Goal: Task Accomplishment & Management: Use online tool/utility

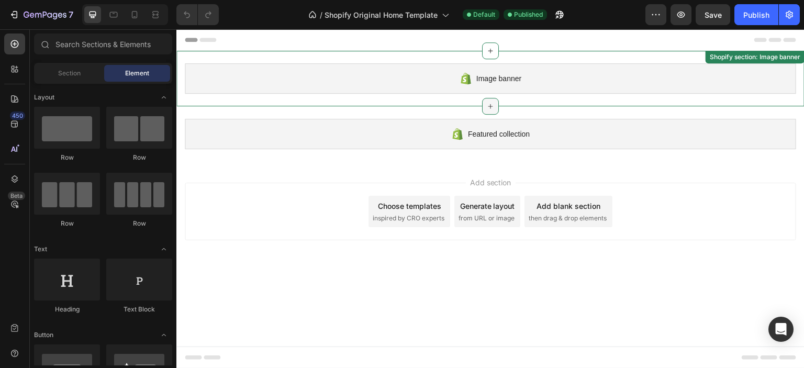
click at [493, 110] on div at bounding box center [490, 106] width 17 height 17
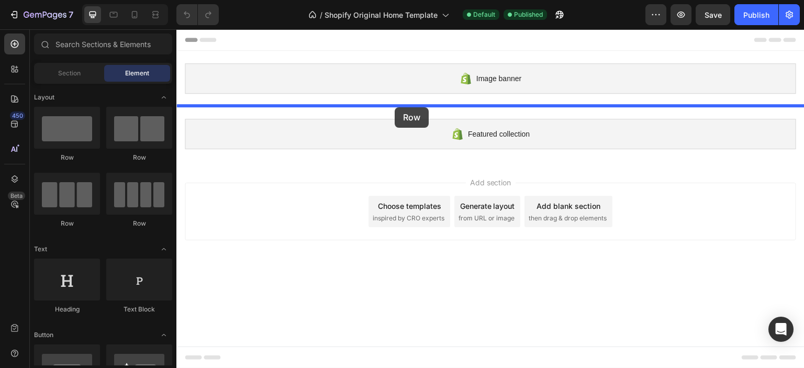
drag, startPoint x: 243, startPoint y: 168, endPoint x: 395, endPoint y: 107, distance: 163.0
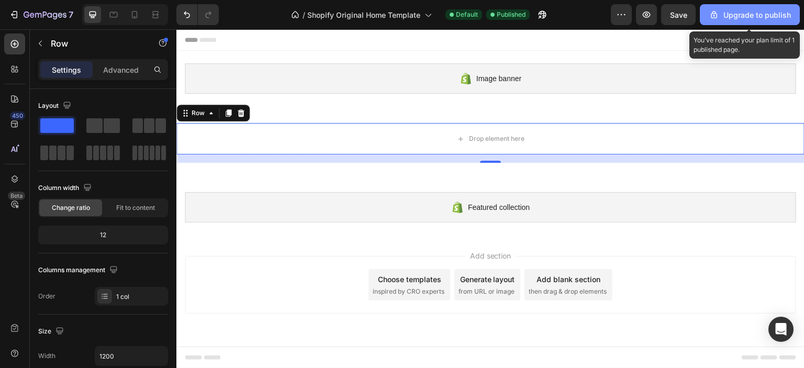
click at [755, 14] on div "Upgrade to publish" at bounding box center [750, 14] width 82 height 11
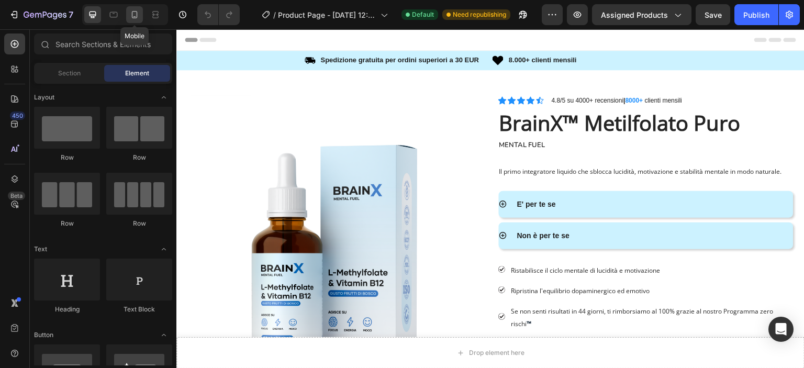
click at [133, 18] on icon at bounding box center [135, 14] width 6 height 7
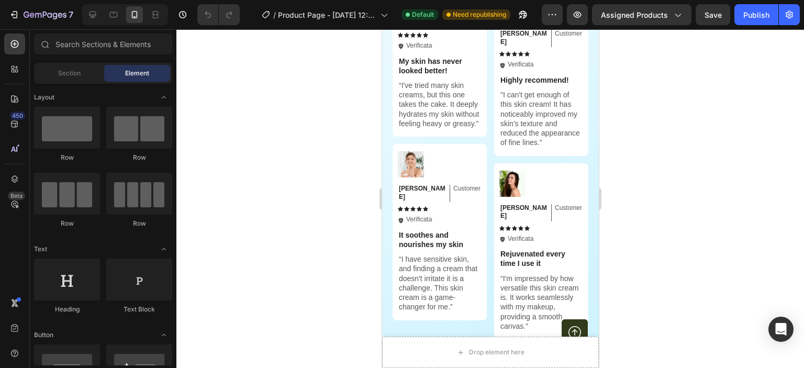
scroll to position [3010, 0]
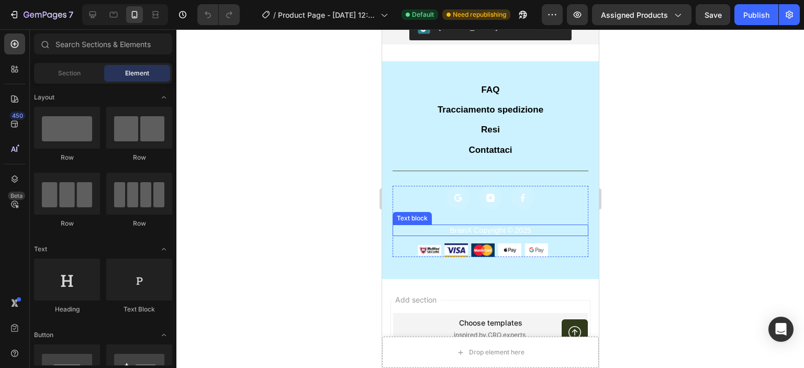
click at [489, 230] on p "BrainX Copyright © 2025" at bounding box center [490, 230] width 194 height 9
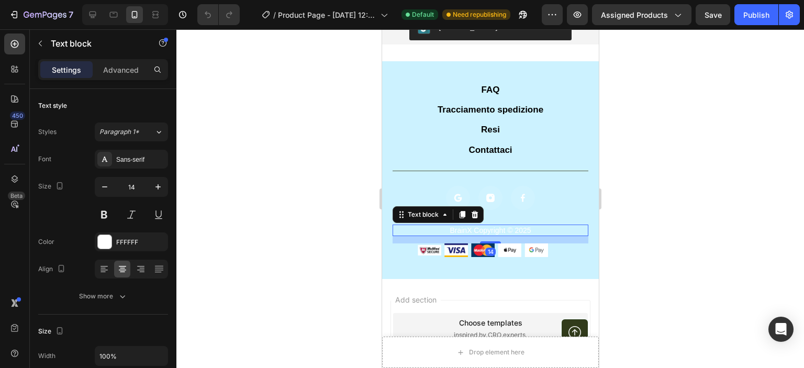
click at [488, 231] on p "BrainX Copyright © 2025" at bounding box center [490, 230] width 194 height 9
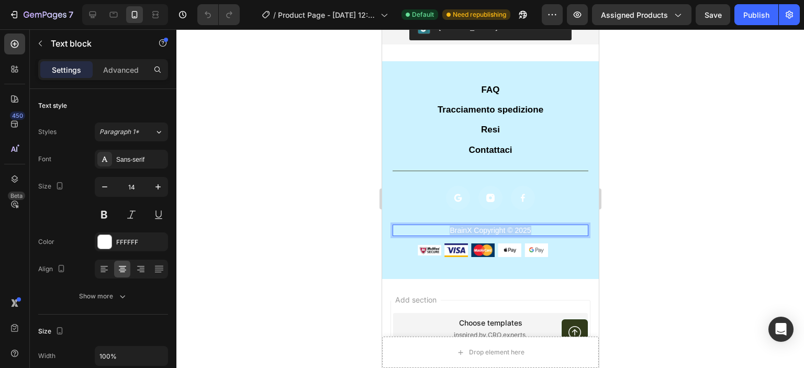
click at [488, 231] on p "BrainX Copyright © 2025" at bounding box center [490, 230] width 194 height 9
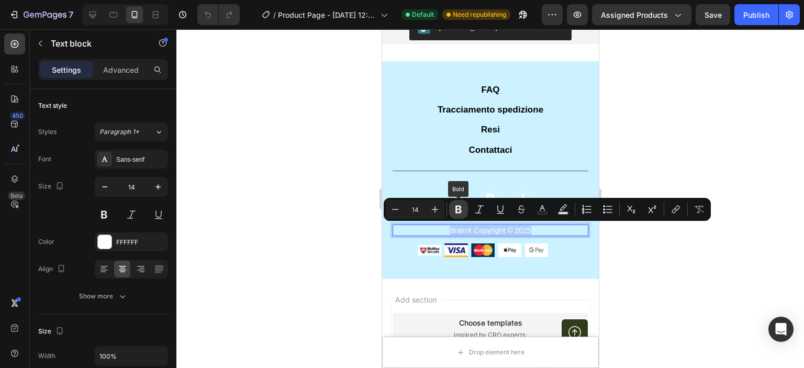
click at [459, 213] on icon "Editor contextual toolbar" at bounding box center [458, 209] width 10 height 10
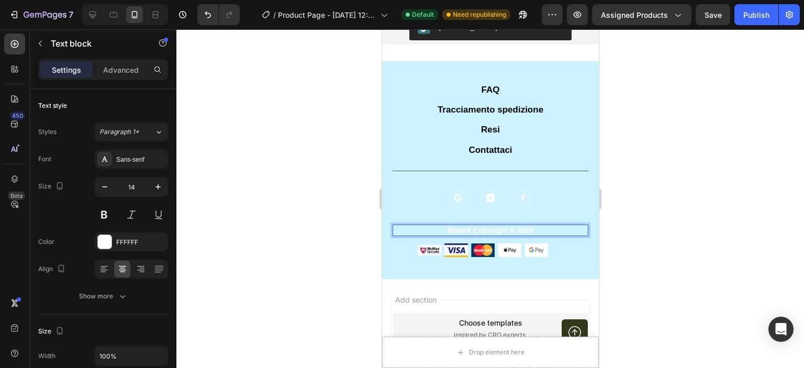
click at [460, 229] on strong "BrainX Copyright © 2025" at bounding box center [490, 230] width 86 height 8
click at [115, 244] on div "FFFFFF" at bounding box center [131, 241] width 73 height 19
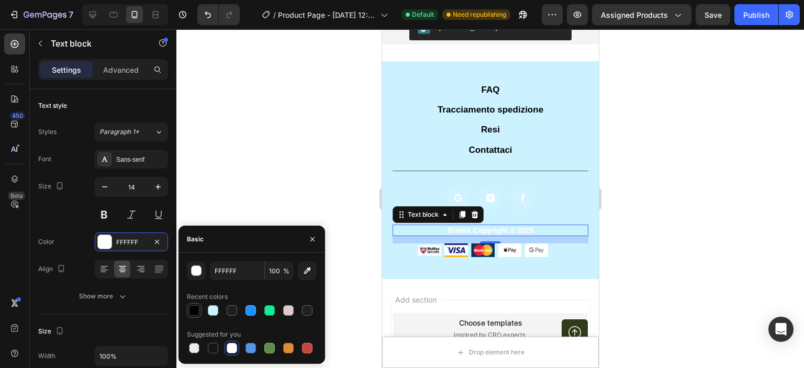
click at [195, 309] on div at bounding box center [194, 310] width 10 height 10
type input "000000"
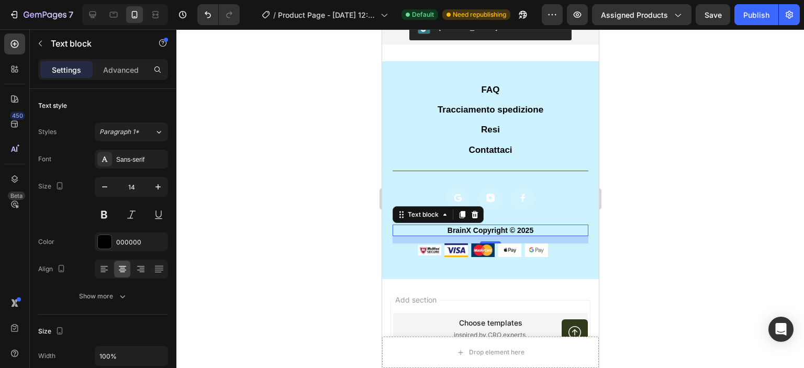
click at [218, 161] on div at bounding box center [489, 198] width 627 height 339
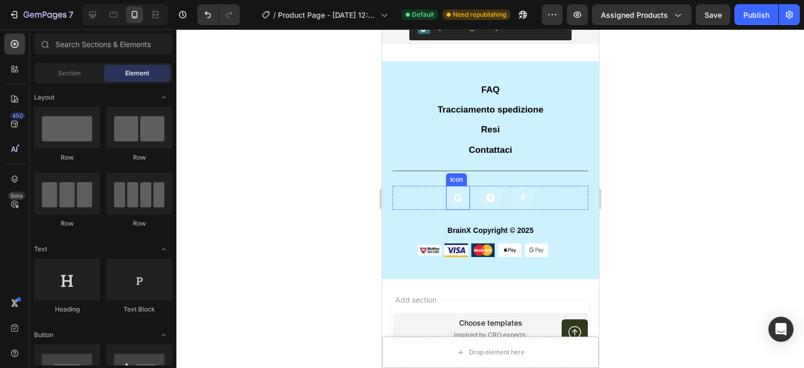
click at [453, 196] on rect at bounding box center [457, 198] width 24 height 24
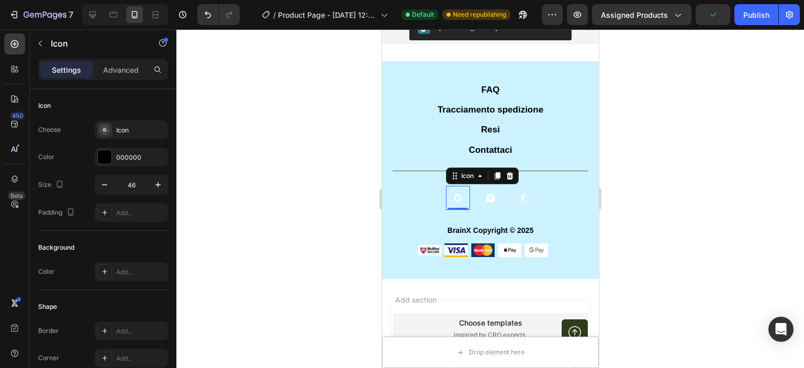
click at [642, 154] on div at bounding box center [489, 198] width 627 height 339
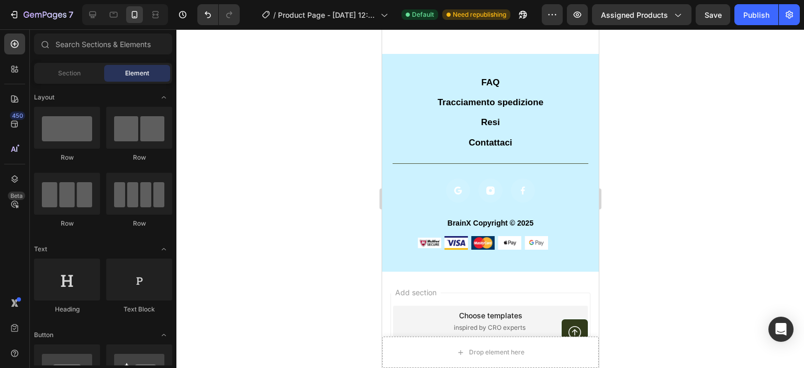
scroll to position [3062, 0]
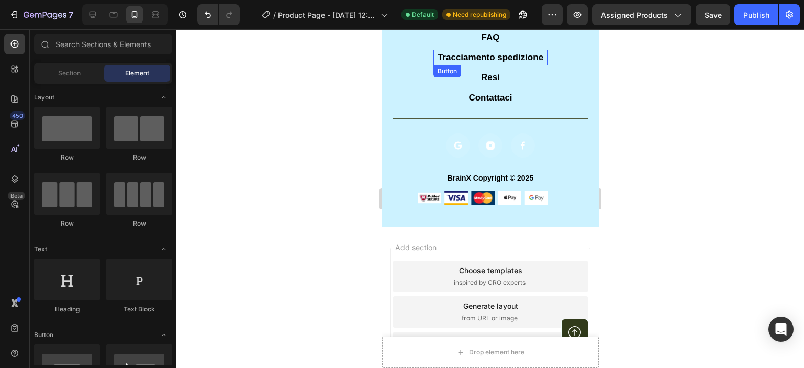
click at [504, 60] on p "Tracciamento spedizione" at bounding box center [490, 58] width 106 height 12
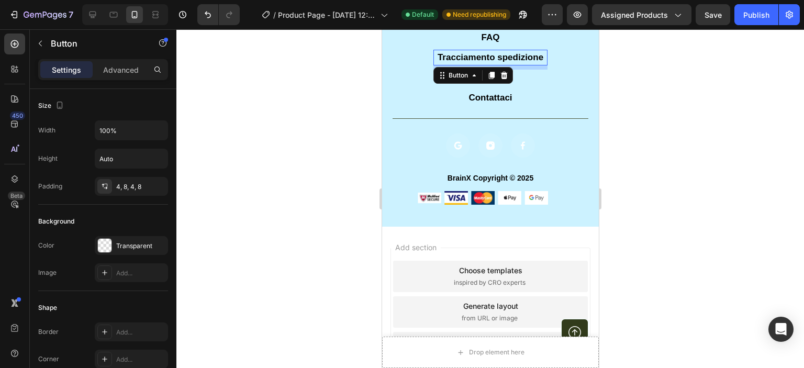
click at [674, 117] on div at bounding box center [489, 198] width 627 height 339
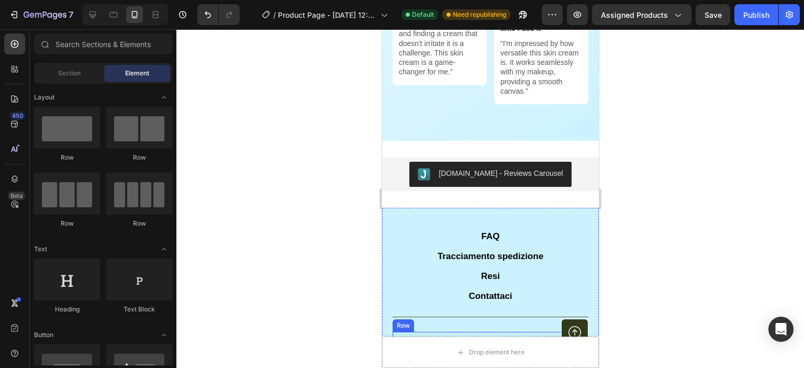
scroll to position [2958, 0]
